Goal: Information Seeking & Learning: Check status

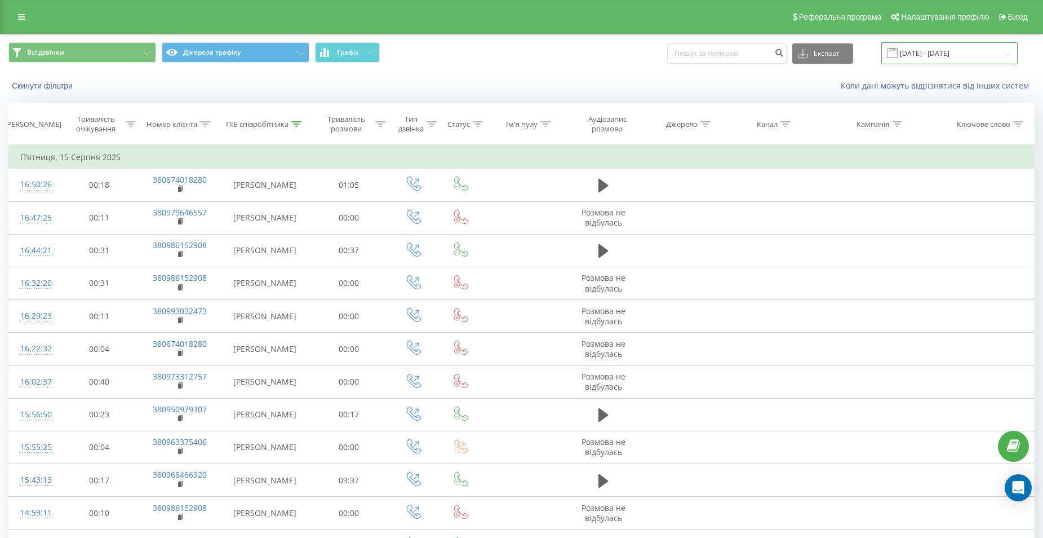
click at [952, 51] on input "[DATE] - [DATE]" at bounding box center [949, 53] width 136 height 22
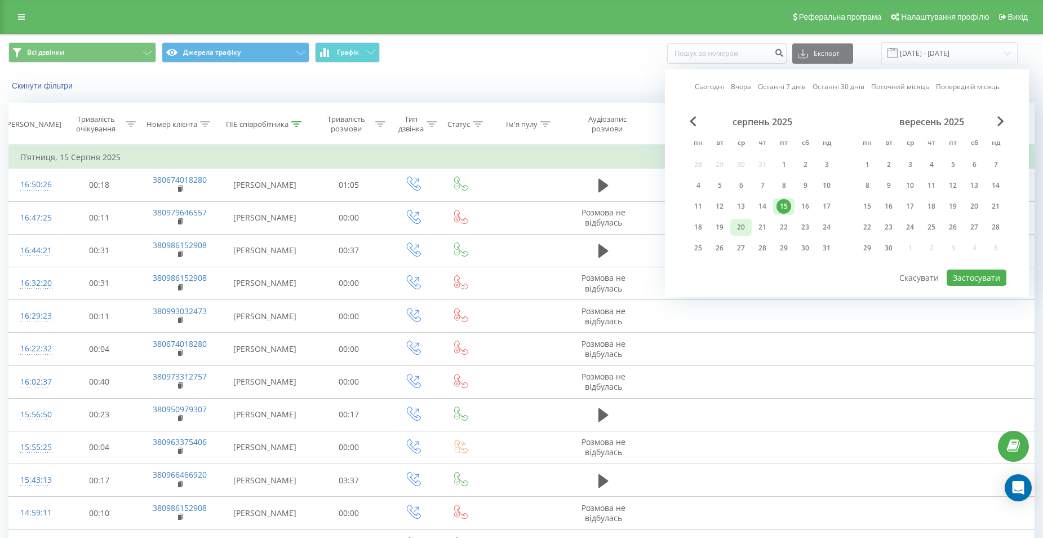
click at [744, 228] on div "20" at bounding box center [741, 227] width 15 height 15
click at [757, 228] on div "21" at bounding box center [762, 227] width 15 height 15
click at [959, 276] on button "Застосувати" at bounding box center [977, 277] width 60 height 16
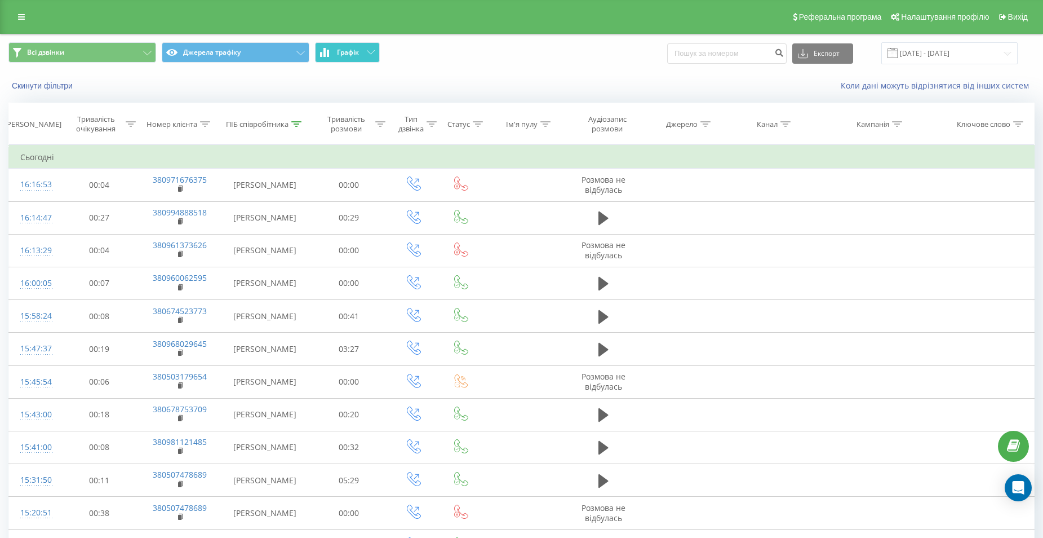
click at [370, 56] on button "Графік" at bounding box center [347, 52] width 65 height 20
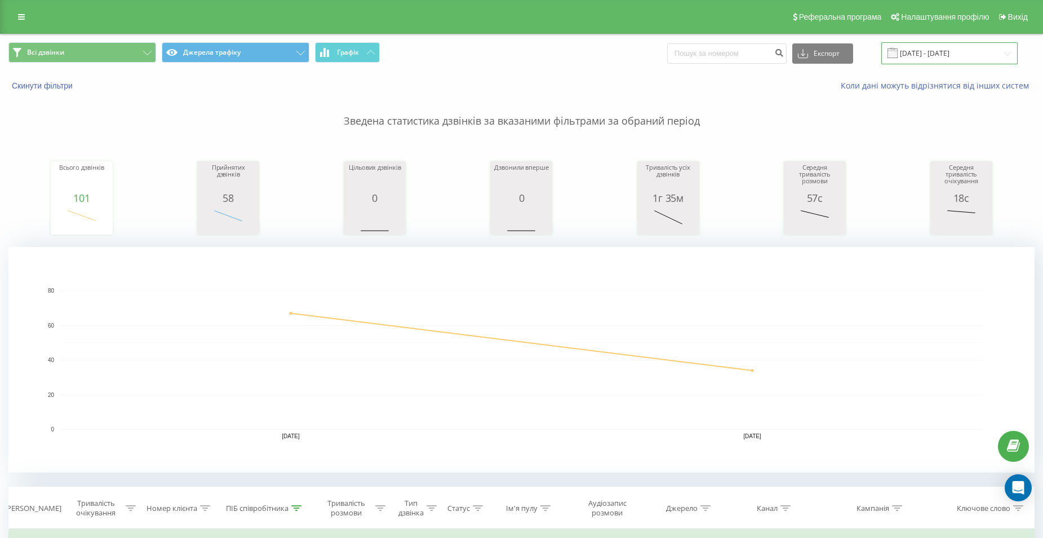
click at [967, 50] on input "[DATE] - [DATE]" at bounding box center [949, 53] width 136 height 22
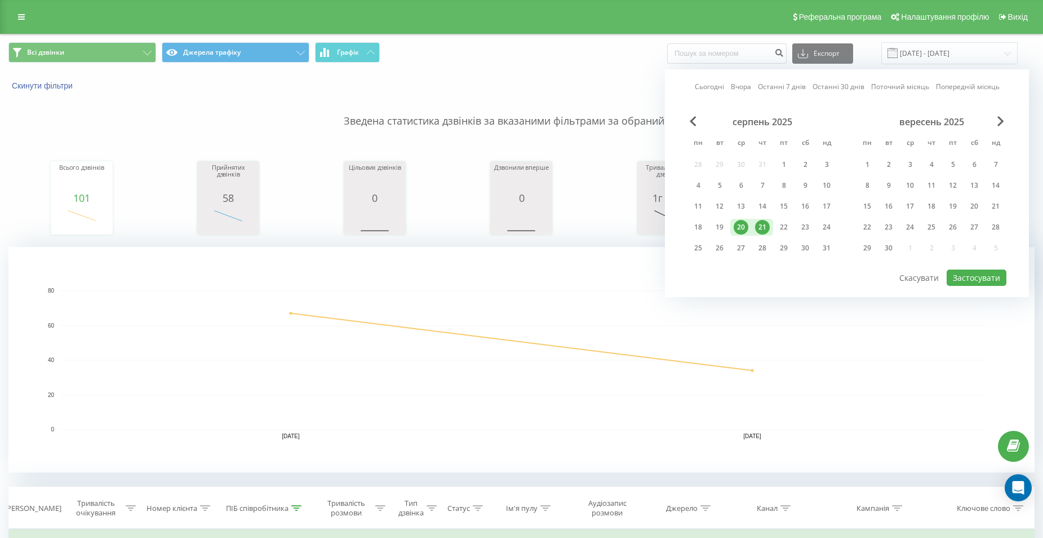
click at [763, 225] on div "21" at bounding box center [762, 227] width 15 height 15
click at [982, 274] on button "Застосувати" at bounding box center [977, 277] width 60 height 16
type input "[DATE] - [DATE]"
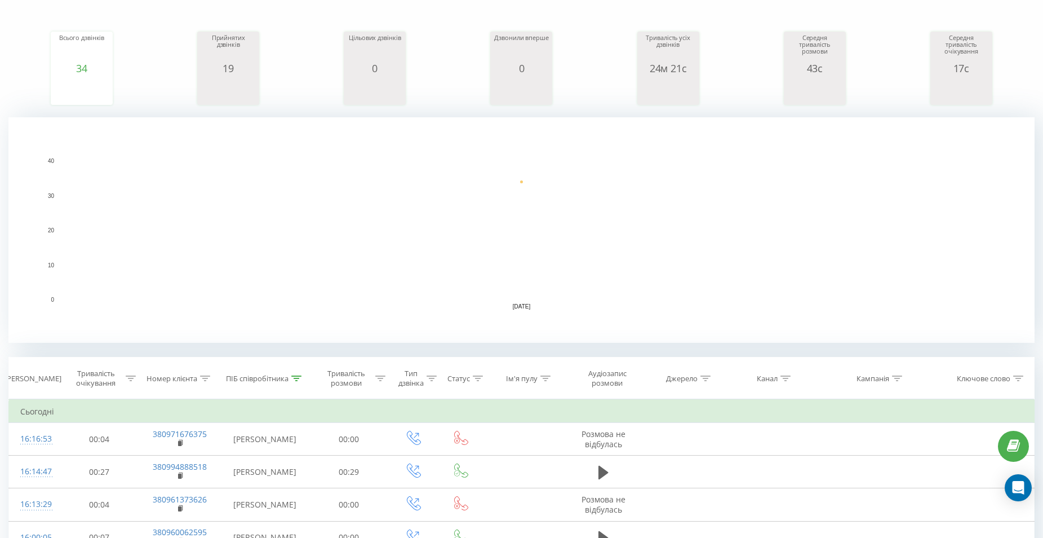
scroll to position [338, 0]
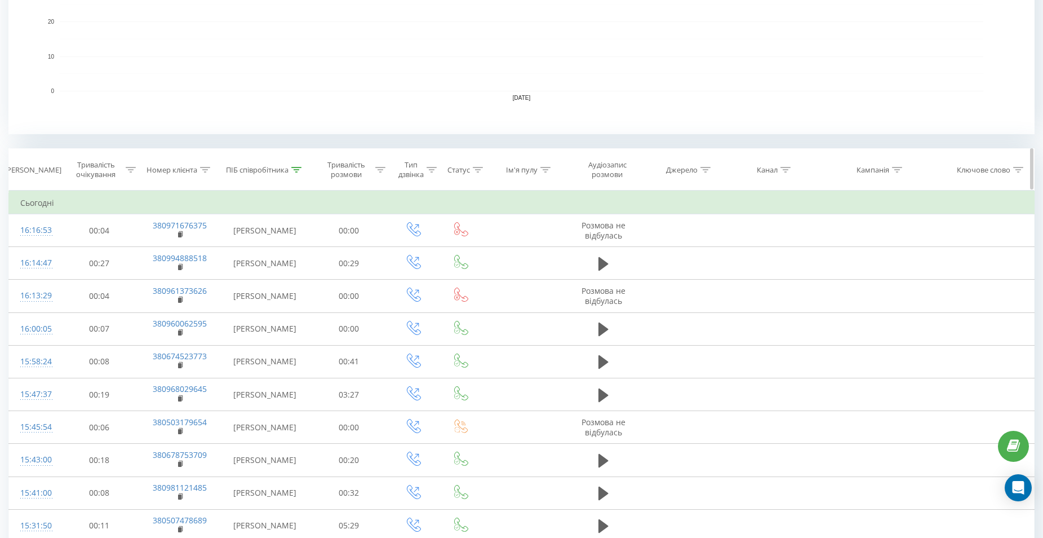
click at [295, 173] on div at bounding box center [296, 170] width 10 height 10
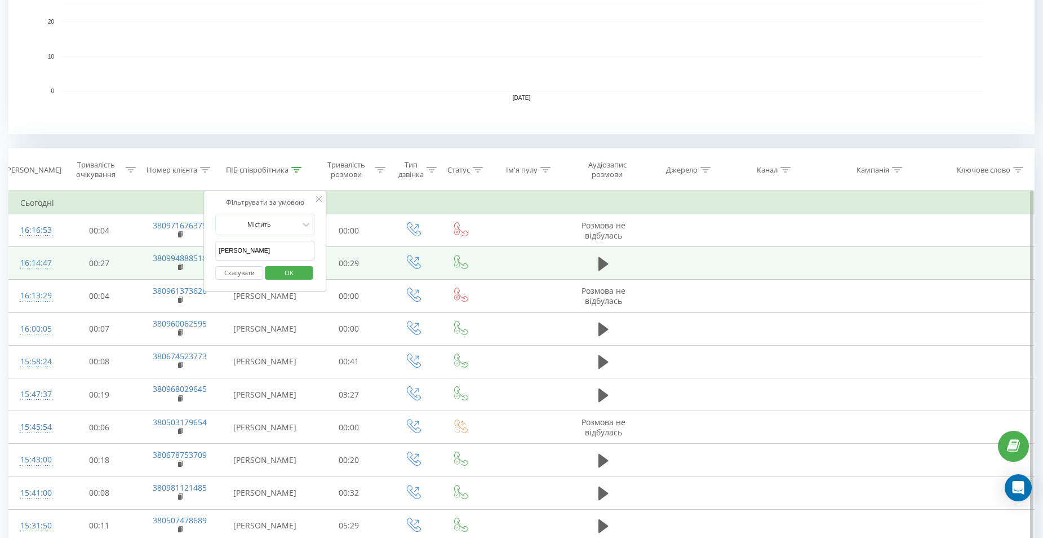
drag, startPoint x: 259, startPoint y: 251, endPoint x: 182, endPoint y: 246, distance: 77.3
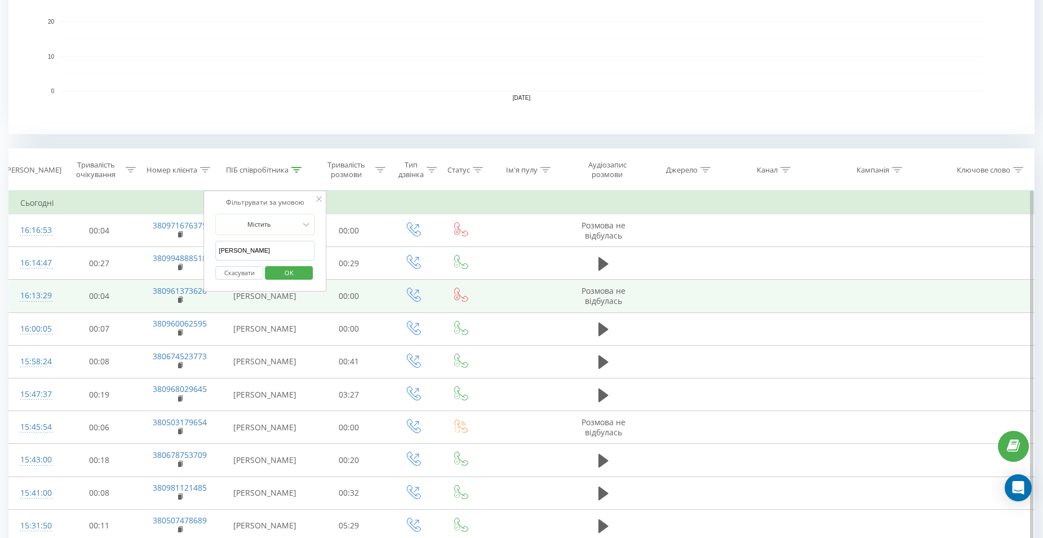
click button "OK" at bounding box center [289, 273] width 48 height 14
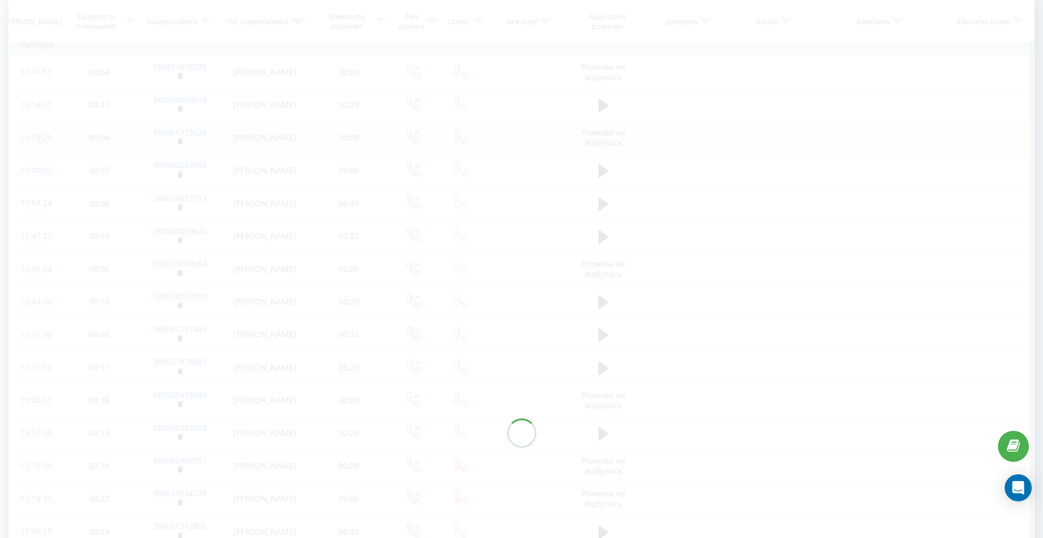
scroll to position [254, 0]
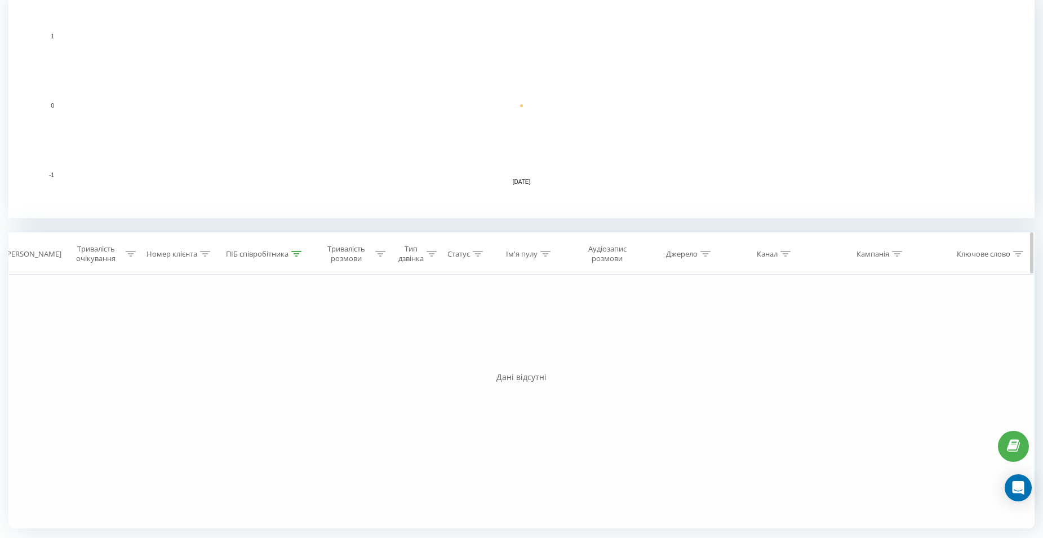
click at [295, 256] on div at bounding box center [296, 254] width 10 height 10
drag, startPoint x: 251, startPoint y: 336, endPoint x: 168, endPoint y: 338, distance: 82.3
click at [168, 338] on div "Фільтрувати за умовою Дорівнює Скасувати OK Фільтрувати за умовою Містить Скасу…" at bounding box center [521, 401] width 1026 height 254
type input "[PERSON_NAME]"
click button "OK" at bounding box center [289, 357] width 48 height 14
